Goal: Information Seeking & Learning: Compare options

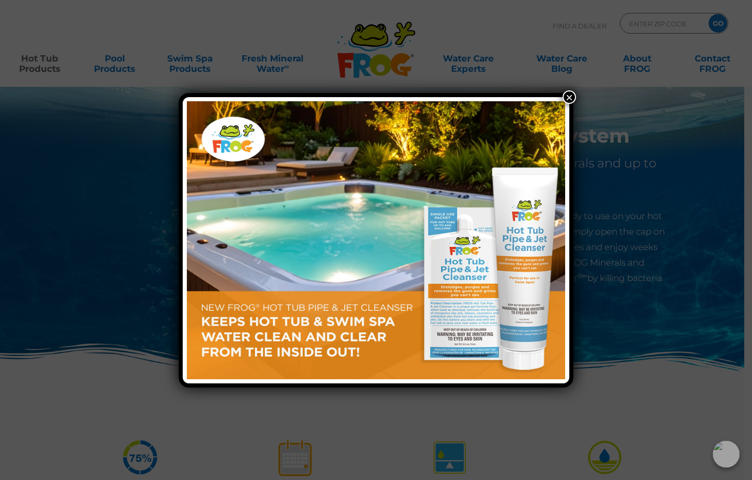
click at [569, 97] on button "×" at bounding box center [569, 96] width 13 height 13
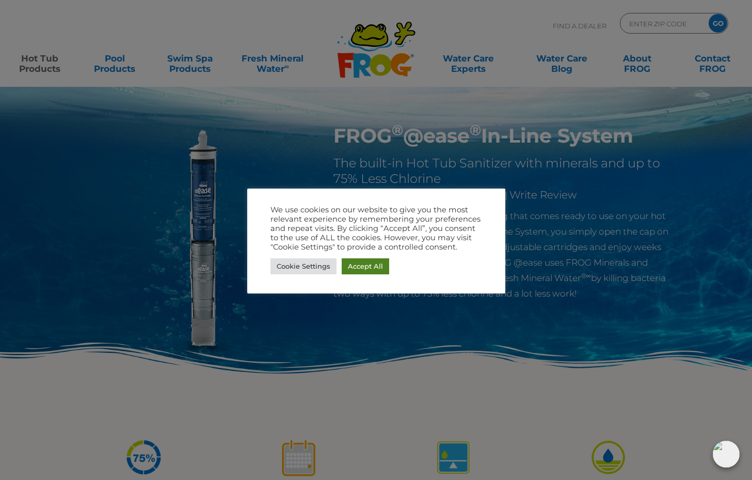
click at [351, 269] on link "Accept All" at bounding box center [366, 266] width 48 height 16
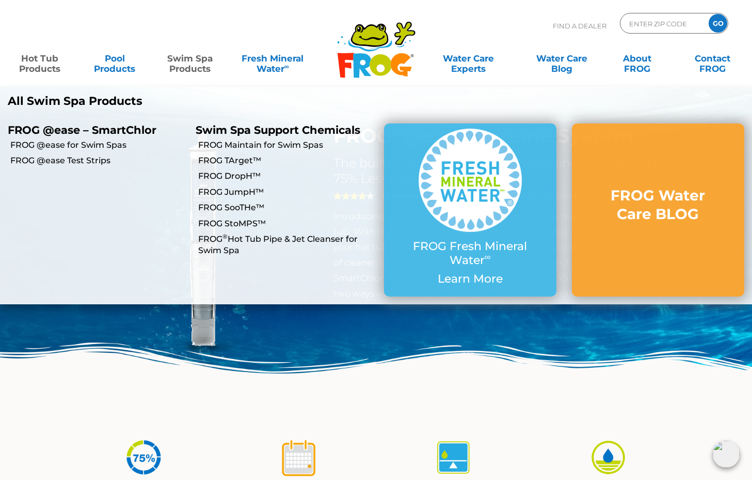
click at [196, 69] on link "Swim Spa Products" at bounding box center [190, 58] width 58 height 21
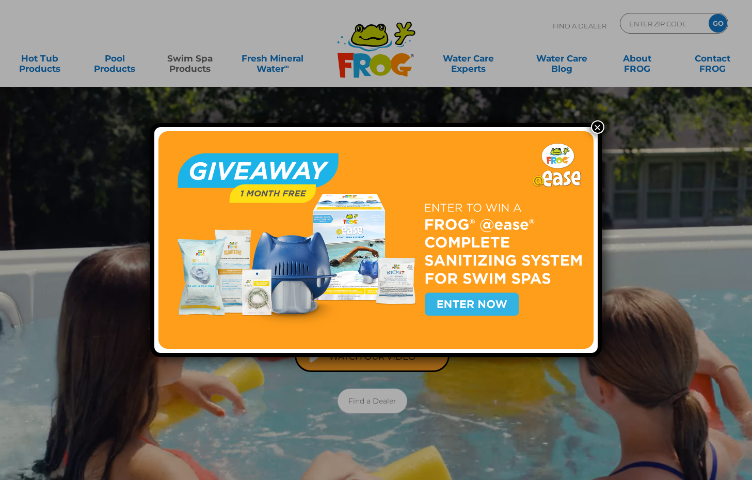
click at [596, 130] on button "×" at bounding box center [597, 126] width 13 height 13
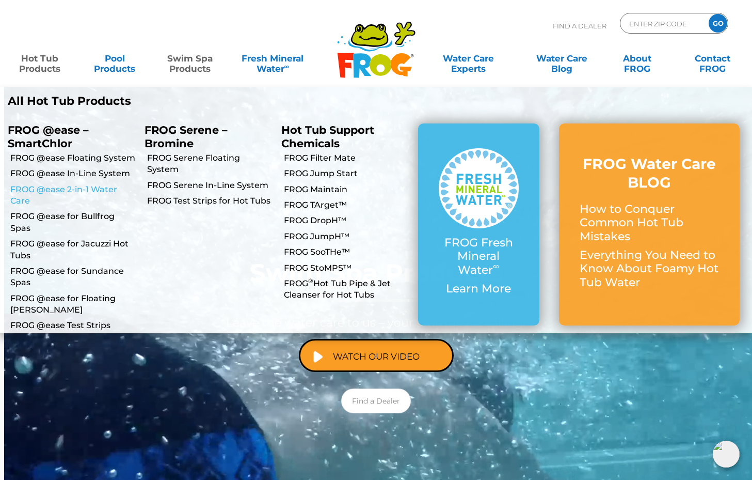
click at [77, 185] on link "FROG @ease 2-in-1 Water Care" at bounding box center [73, 195] width 127 height 23
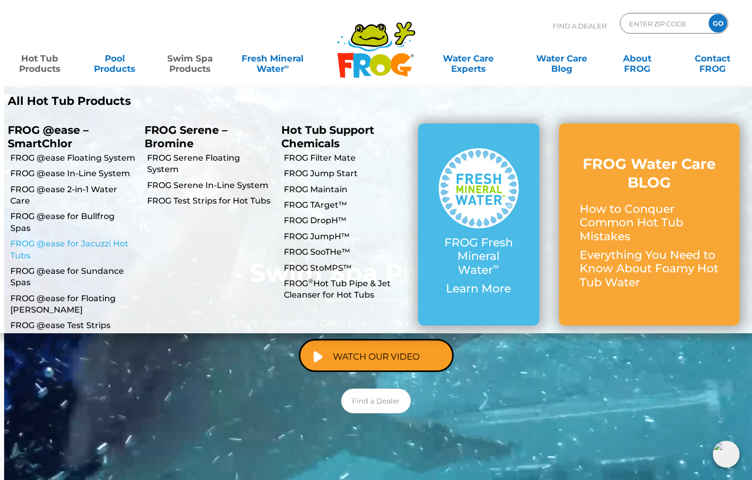
click at [118, 238] on link "FROG @ease for Jacuzzi Hot Tubs" at bounding box center [73, 249] width 127 height 23
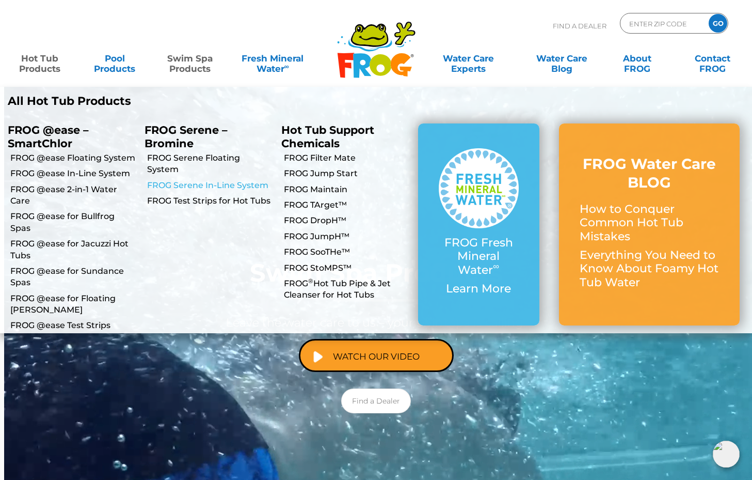
click at [201, 180] on link "FROG Serene In-Line System" at bounding box center [210, 185] width 127 height 11
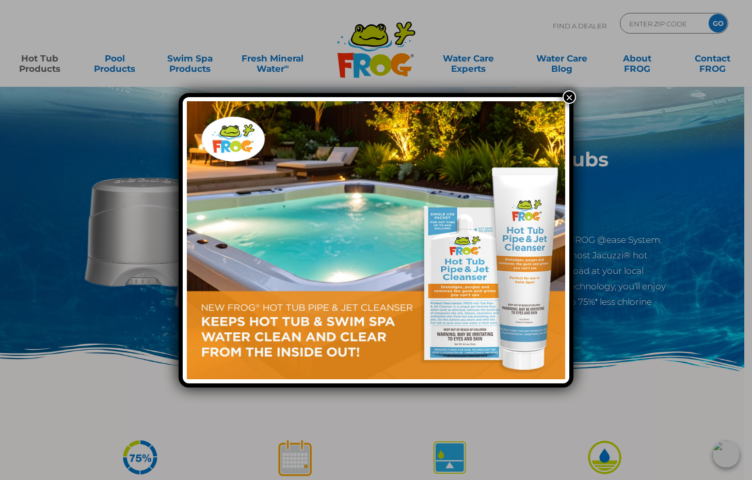
click at [569, 97] on button "×" at bounding box center [569, 96] width 13 height 13
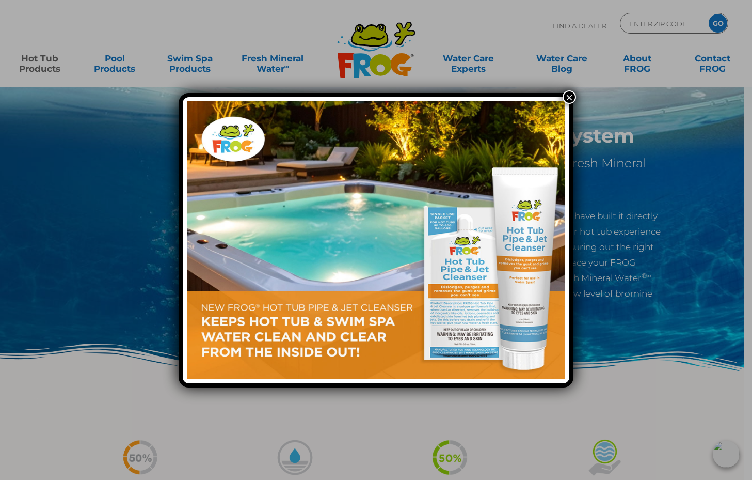
click at [567, 93] on button "×" at bounding box center [569, 96] width 13 height 13
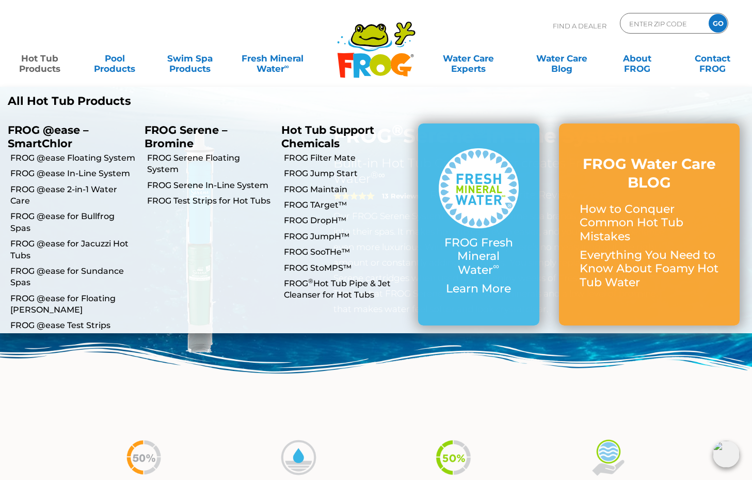
click at [42, 69] on link "Hot Tub Products" at bounding box center [39, 58] width 58 height 21
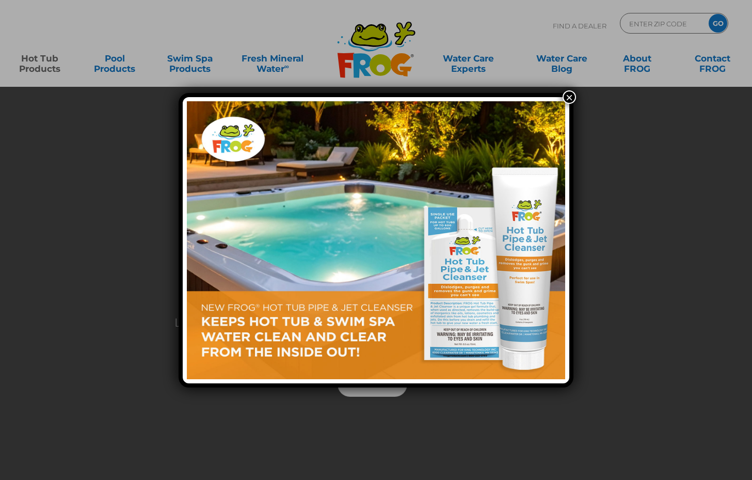
click at [568, 95] on button "×" at bounding box center [569, 96] width 13 height 13
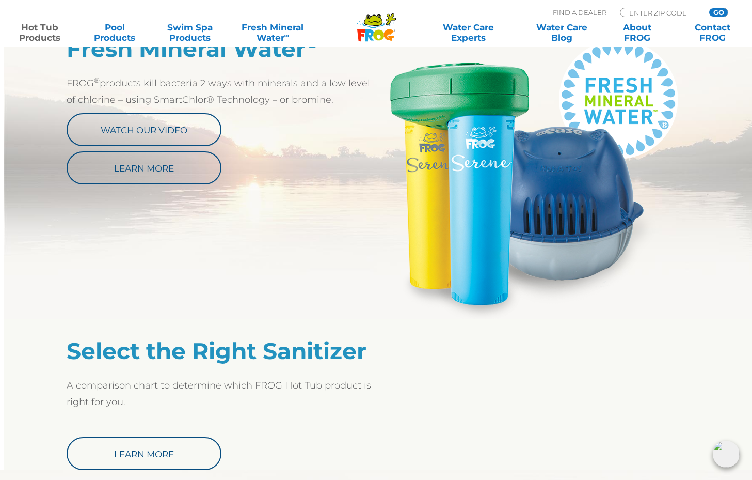
scroll to position [30, 0]
